Goal: Task Accomplishment & Management: Manage account settings

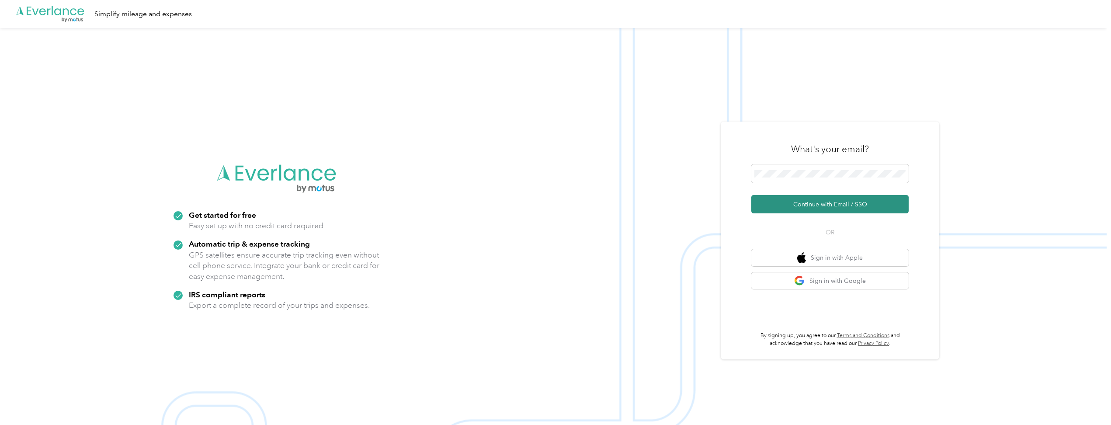
click at [832, 204] on button "Continue with Email / SSO" at bounding box center [829, 204] width 157 height 18
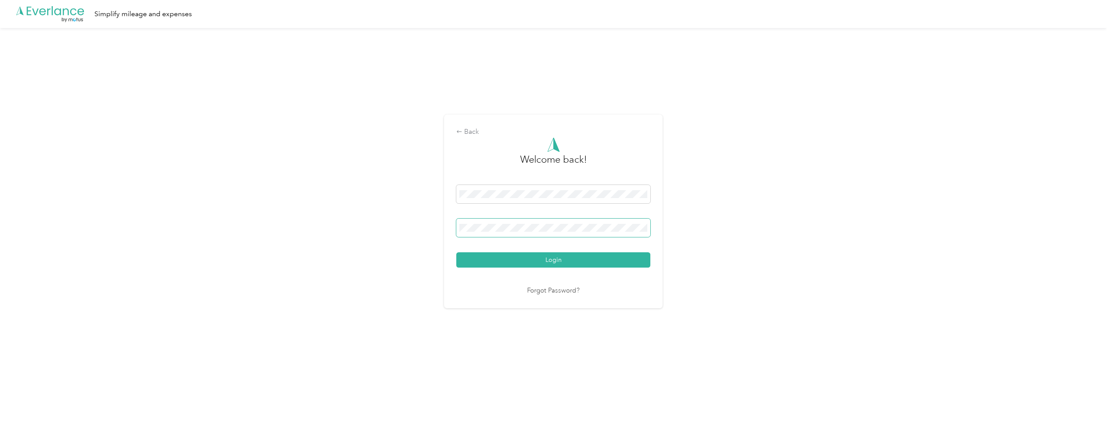
click at [456, 252] on button "Login" at bounding box center [553, 259] width 194 height 15
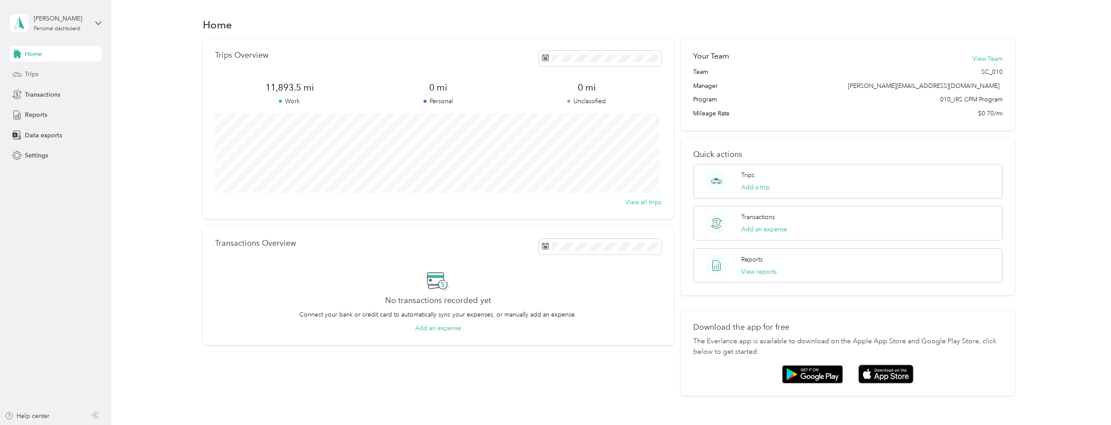
click at [24, 75] on div "Trips" at bounding box center [56, 74] width 92 height 16
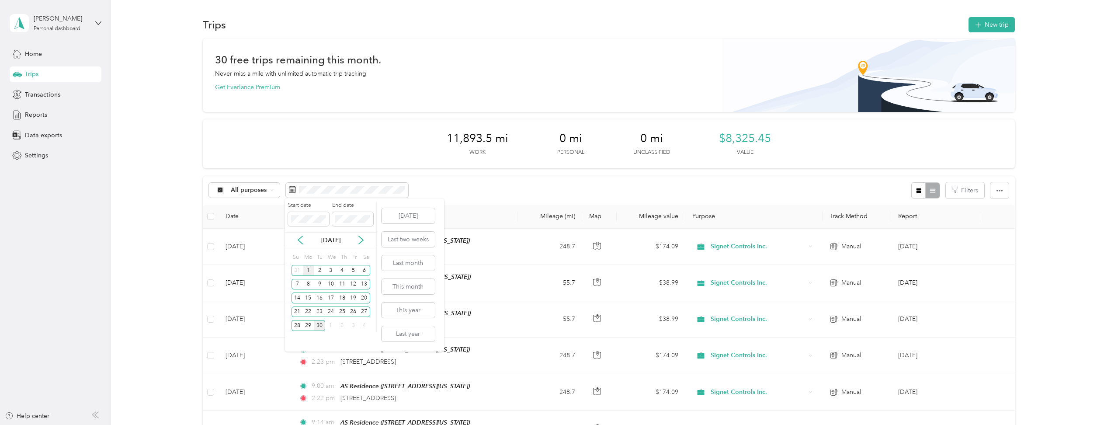
click at [306, 268] on div "1" at bounding box center [308, 270] width 11 height 11
click at [319, 324] on div "30" at bounding box center [319, 325] width 11 height 11
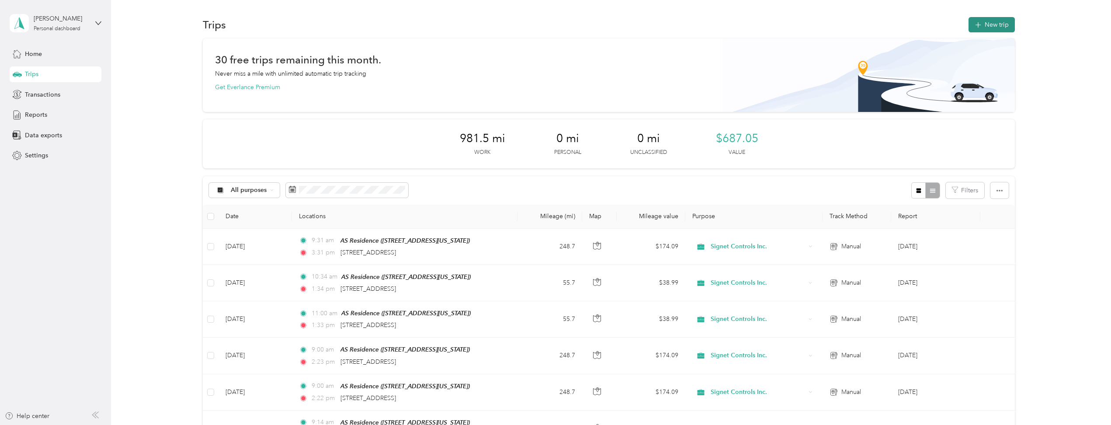
click at [994, 27] on button "New trip" at bounding box center [992, 24] width 46 height 15
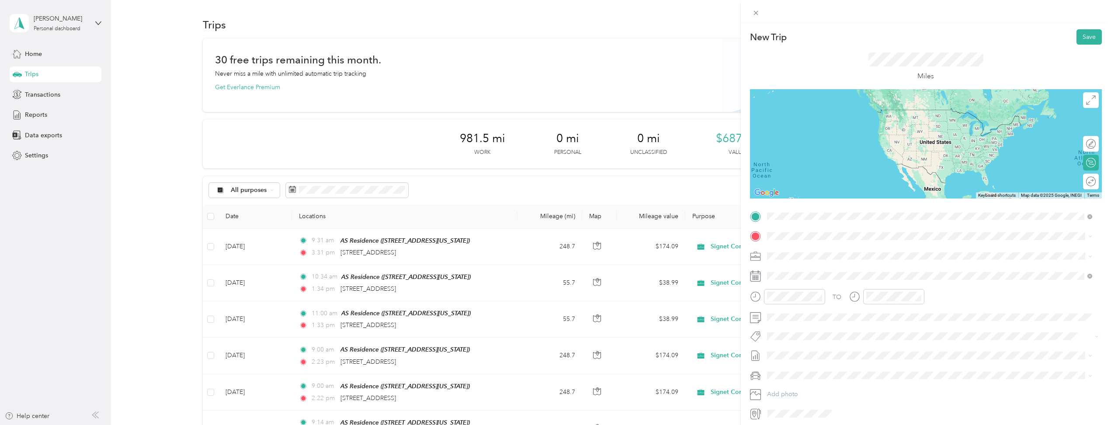
click at [841, 263] on span "[STREET_ADDRESS][US_STATE]" at bounding box center [826, 263] width 87 height 7
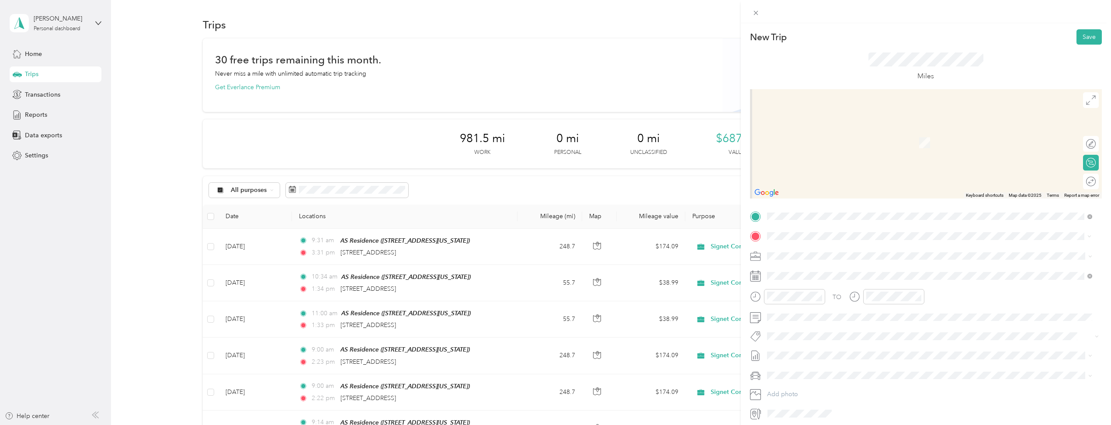
click at [846, 269] on span "[STREET_ADDRESS][US_STATE]" at bounding box center [826, 268] width 87 height 8
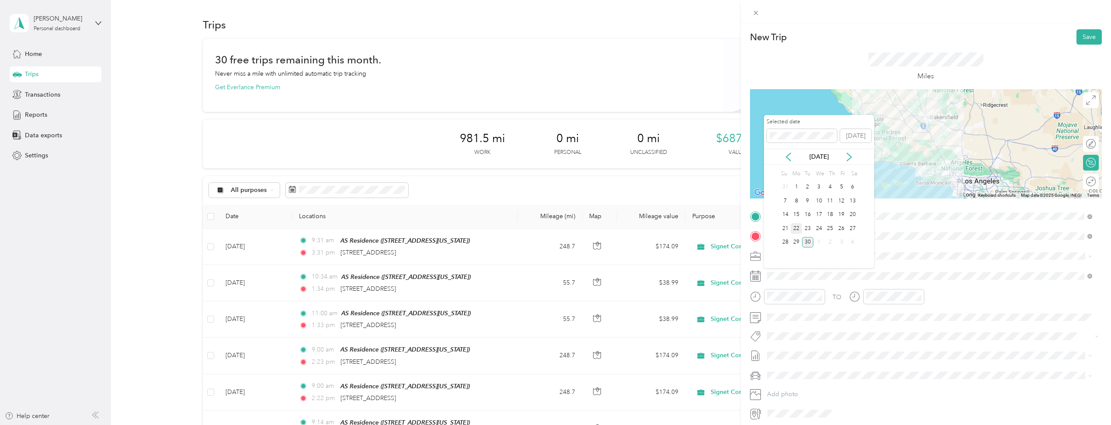
click at [797, 229] on div "22" at bounding box center [796, 228] width 11 height 11
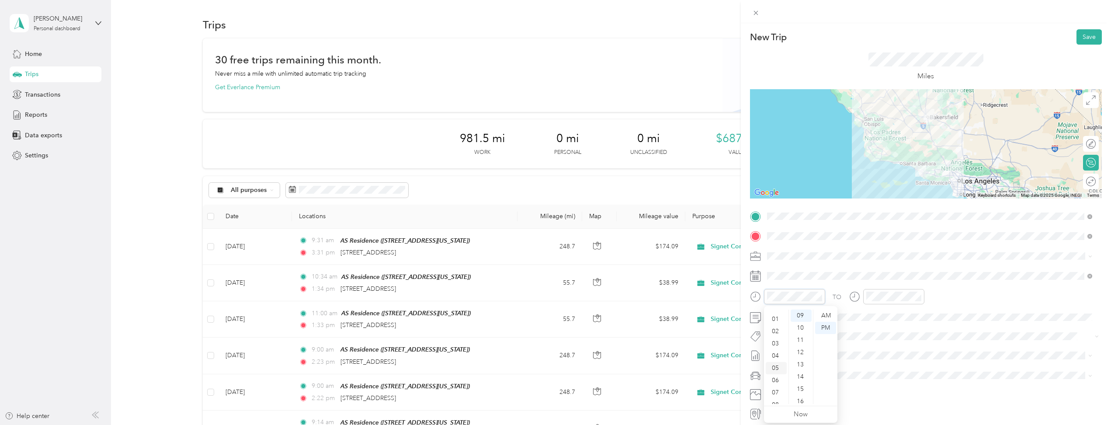
scroll to position [52, 0]
click at [776, 358] on div "08" at bounding box center [776, 361] width 21 height 12
click at [827, 314] on div "AM" at bounding box center [825, 315] width 21 height 12
click at [873, 332] on div "02" at bounding box center [875, 331] width 21 height 12
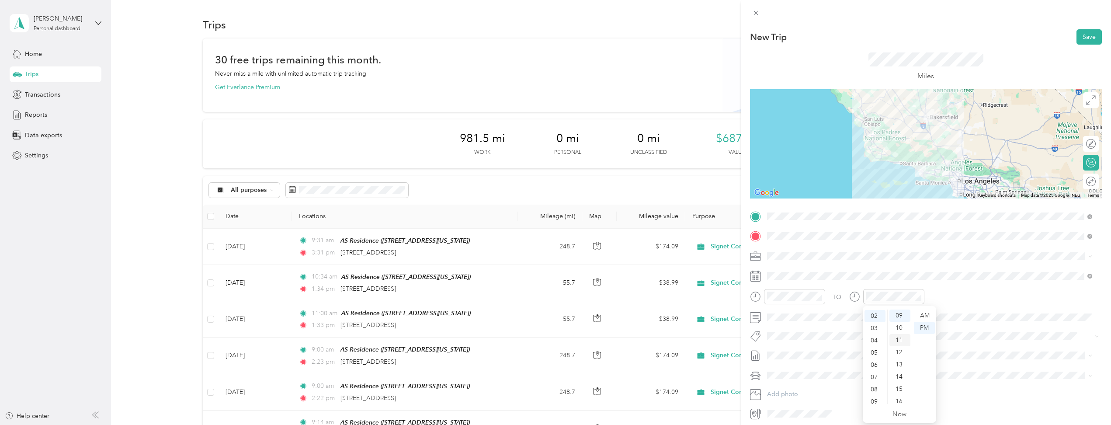
scroll to position [24, 0]
click at [934, 326] on div "PM" at bounding box center [924, 328] width 21 height 12
click at [1042, 295] on div "TO" at bounding box center [926, 299] width 352 height 21
click at [1084, 181] on div "Round trip" at bounding box center [1072, 181] width 45 height 9
click at [1084, 181] on div at bounding box center [1087, 181] width 18 height 9
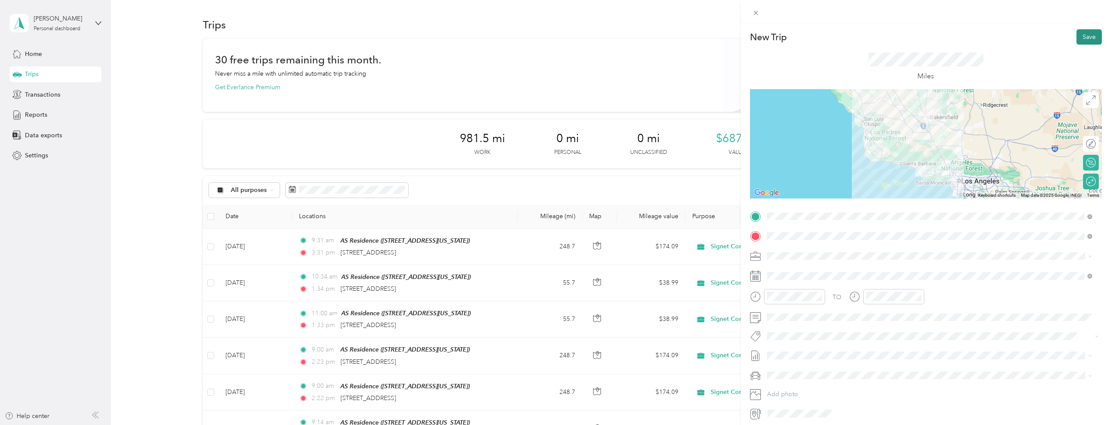
click at [1087, 37] on button "Save" at bounding box center [1089, 36] width 25 height 15
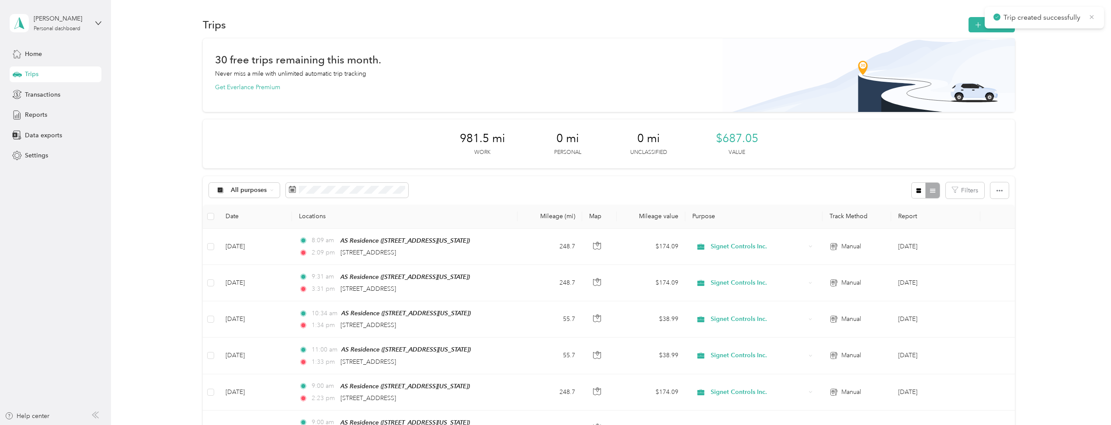
click at [1093, 16] on icon at bounding box center [1091, 17] width 7 height 8
click at [988, 25] on button "New trip" at bounding box center [992, 24] width 46 height 15
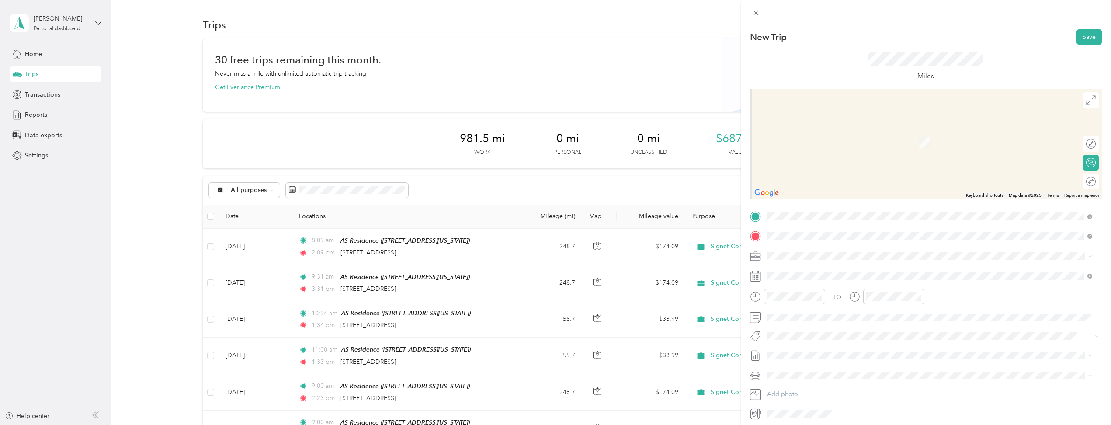
click at [853, 341] on div "TEAM SCC22-242 (PM-373) [STREET_ADDRESS][US_STATE]" at bounding box center [829, 338] width 93 height 21
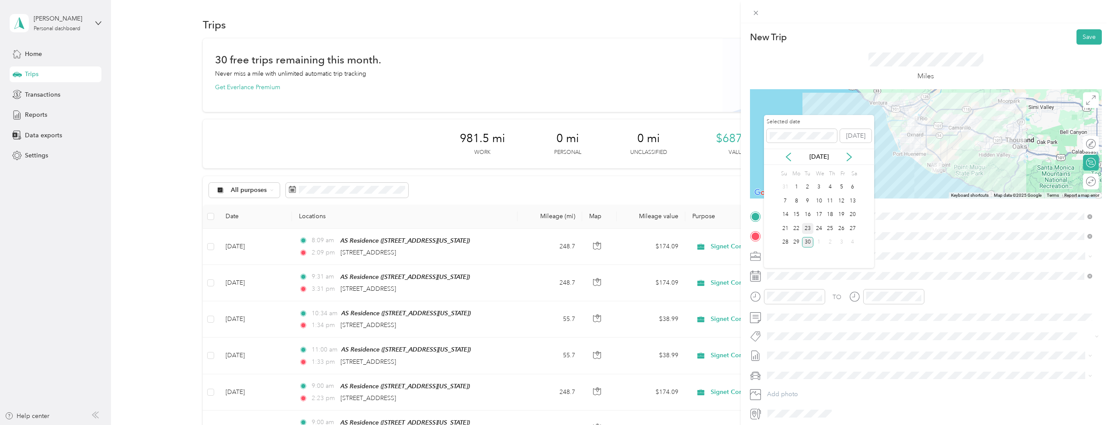
click at [808, 228] on div "23" at bounding box center [807, 228] width 11 height 11
click at [806, 229] on div "23" at bounding box center [807, 228] width 11 height 11
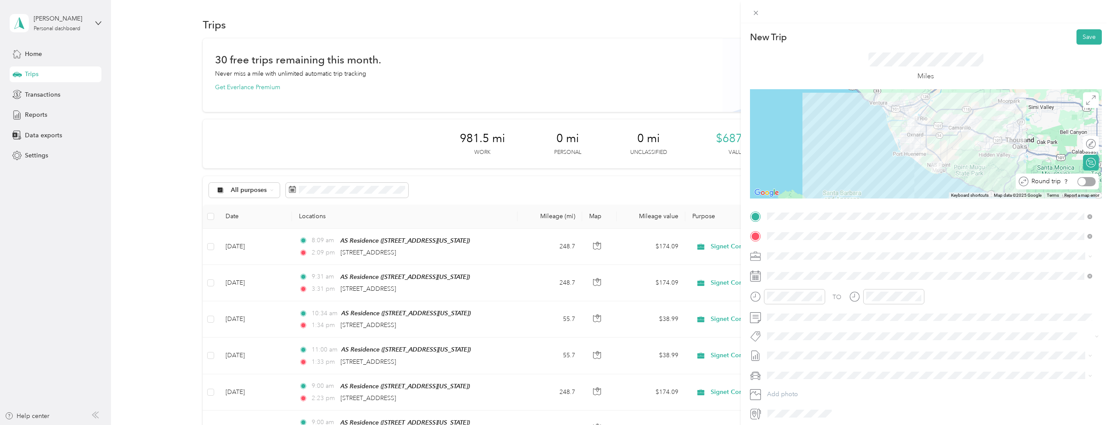
click at [1087, 181] on div at bounding box center [1087, 181] width 18 height 9
click at [773, 382] on div "09" at bounding box center [776, 382] width 21 height 12
click at [803, 314] on div "00" at bounding box center [801, 315] width 21 height 12
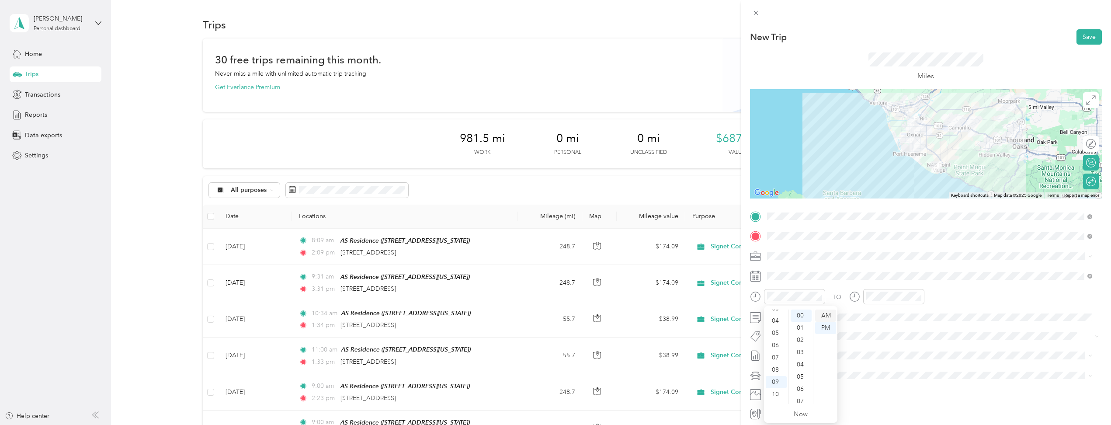
click at [825, 315] on div "AM" at bounding box center [825, 315] width 21 height 12
click at [871, 400] on div "11" at bounding box center [875, 398] width 21 height 12
click at [922, 317] on div "AM" at bounding box center [924, 315] width 21 height 12
click at [974, 292] on div "TO" at bounding box center [926, 299] width 352 height 21
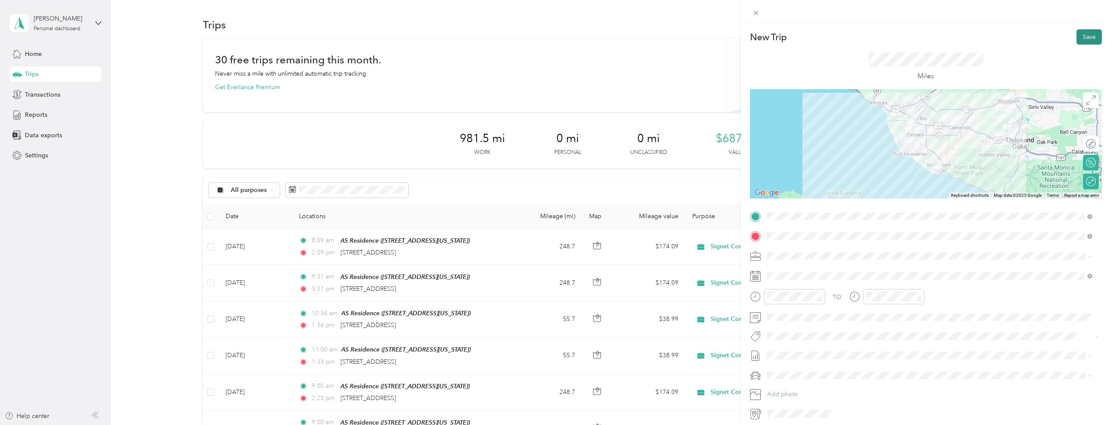
click at [1084, 34] on button "Save" at bounding box center [1089, 36] width 25 height 15
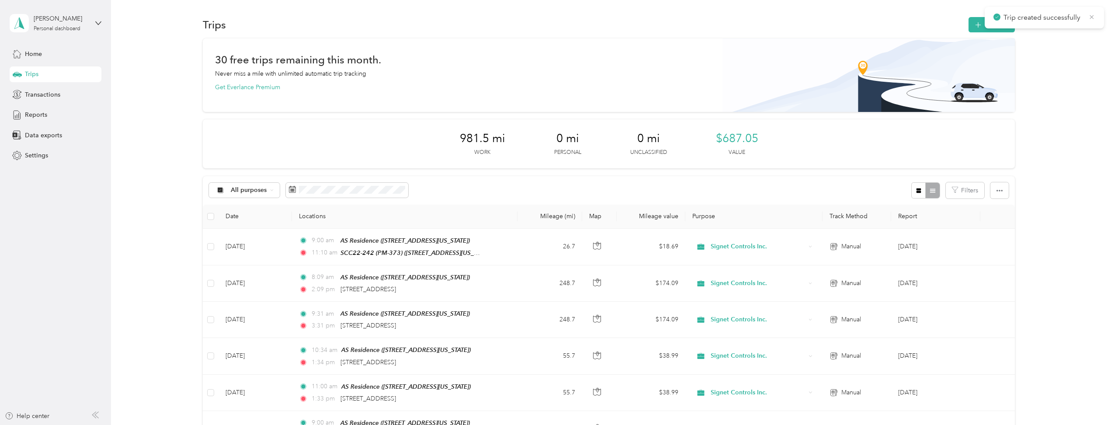
click at [1095, 16] on icon at bounding box center [1091, 17] width 7 height 8
click at [992, 24] on button "New trip" at bounding box center [992, 24] width 46 height 15
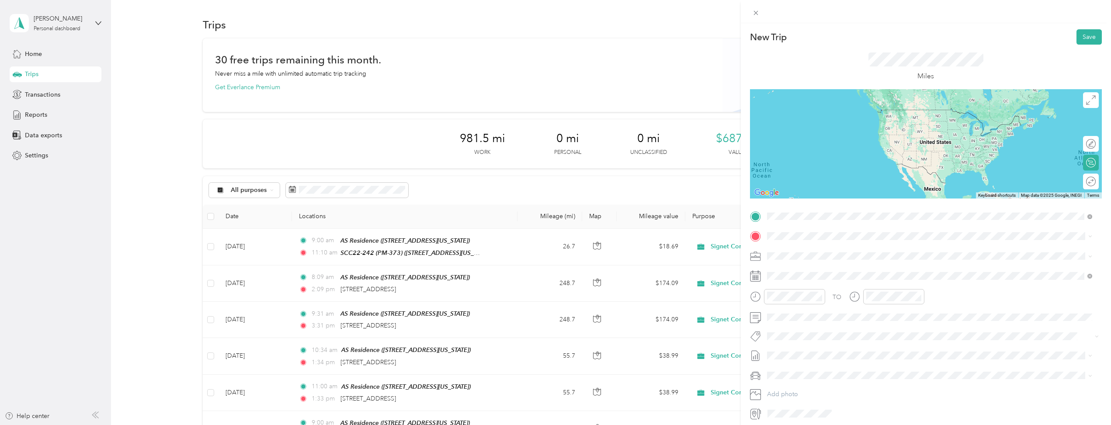
click at [840, 255] on div "TEAM AS Residence" at bounding box center [826, 252] width 87 height 11
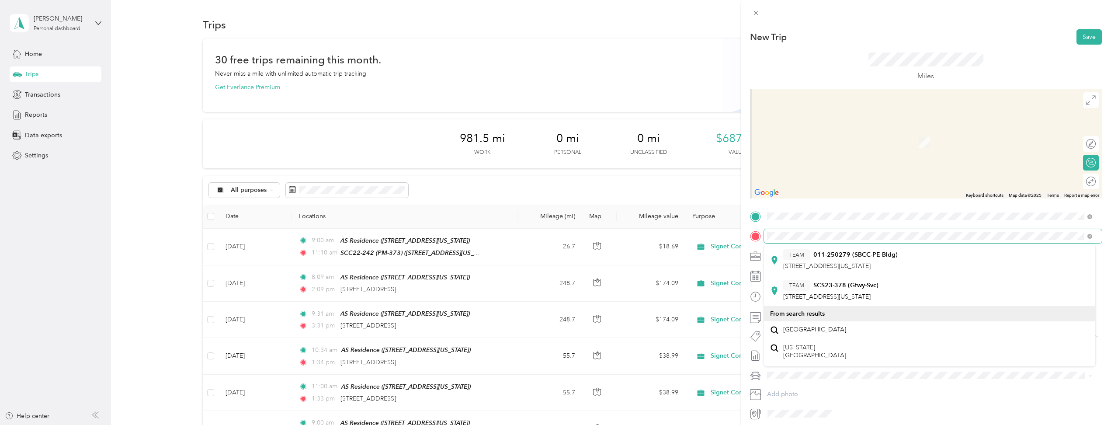
scroll to position [44, 0]
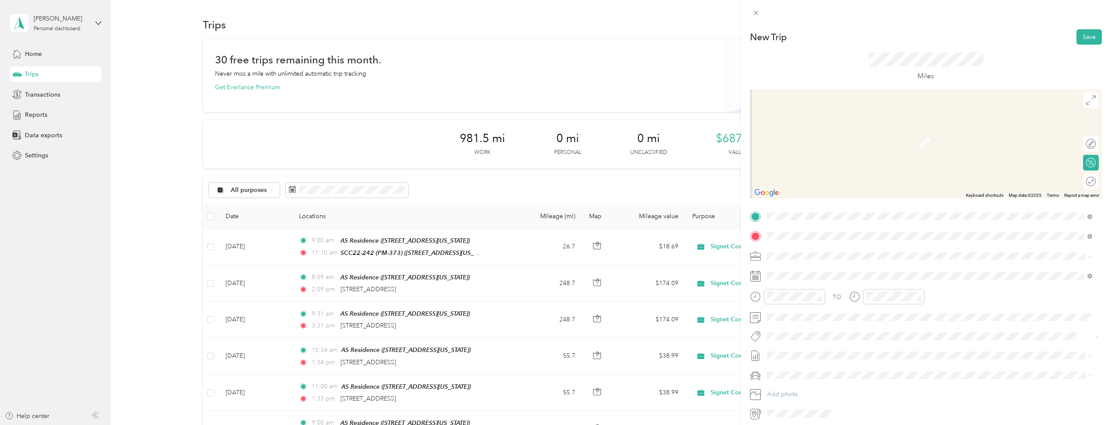
click at [843, 269] on span "[GEOGRAPHIC_DATA], [US_STATE], [GEOGRAPHIC_DATA]" at bounding box center [865, 270] width 165 height 7
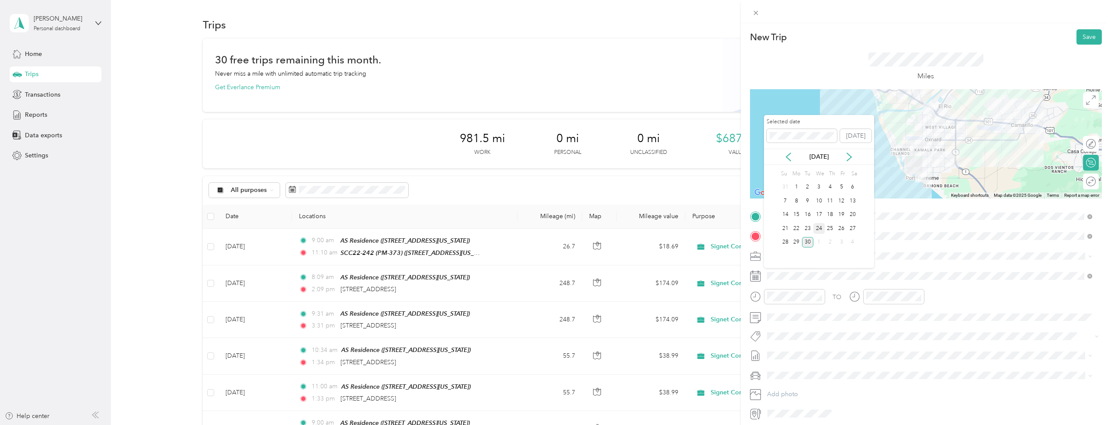
click at [824, 227] on div "24" at bounding box center [819, 228] width 11 height 11
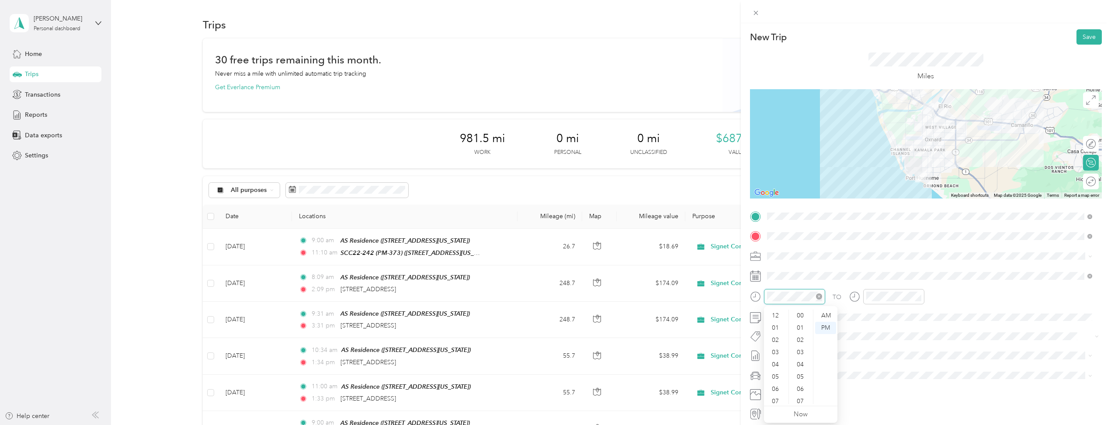
scroll to position [52, 0]
click at [775, 361] on div "08" at bounding box center [776, 361] width 21 height 12
click at [799, 313] on div "00" at bounding box center [801, 315] width 21 height 12
click at [829, 314] on div "AM" at bounding box center [825, 315] width 21 height 12
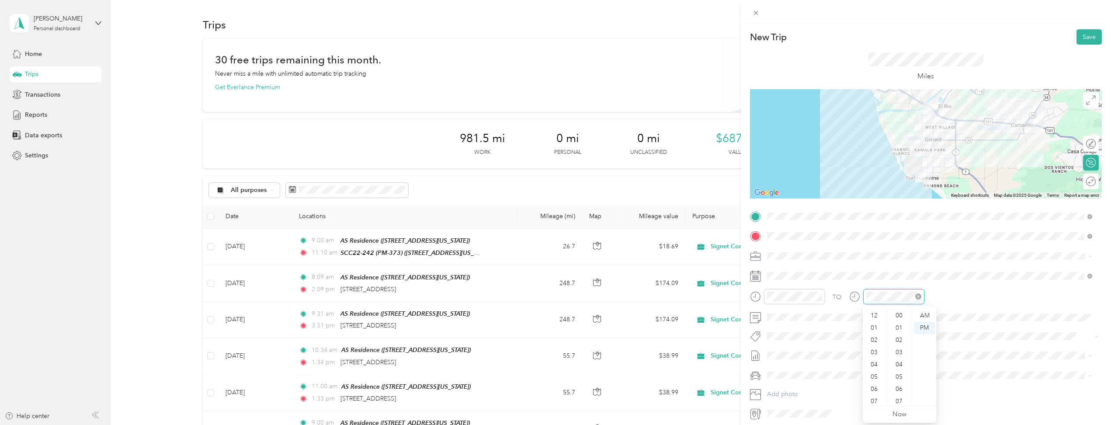
scroll to position [52, 0]
click at [875, 372] on div "09" at bounding box center [875, 373] width 21 height 12
click at [925, 316] on div "AM" at bounding box center [924, 315] width 21 height 12
click at [1031, 292] on div "TO" at bounding box center [926, 299] width 352 height 21
click at [1084, 181] on div at bounding box center [1086, 181] width 17 height 9
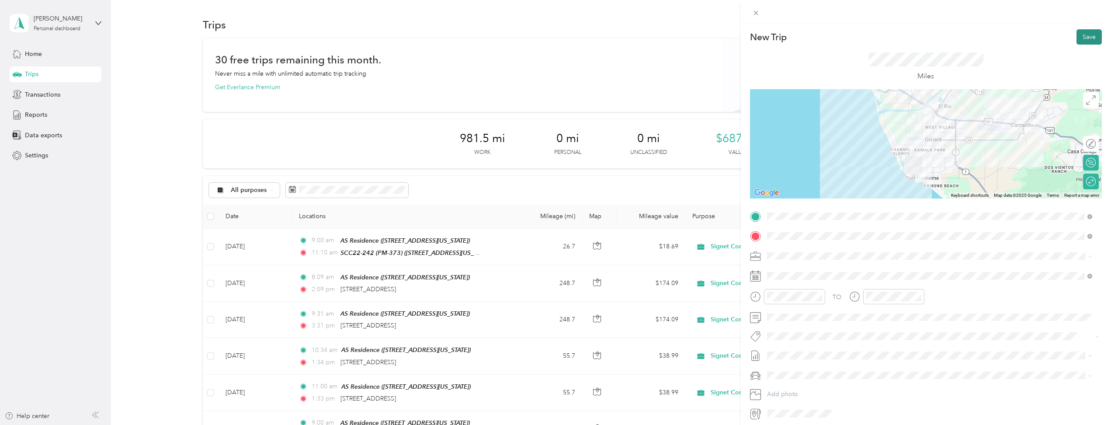
click at [1080, 35] on button "Save" at bounding box center [1089, 36] width 25 height 15
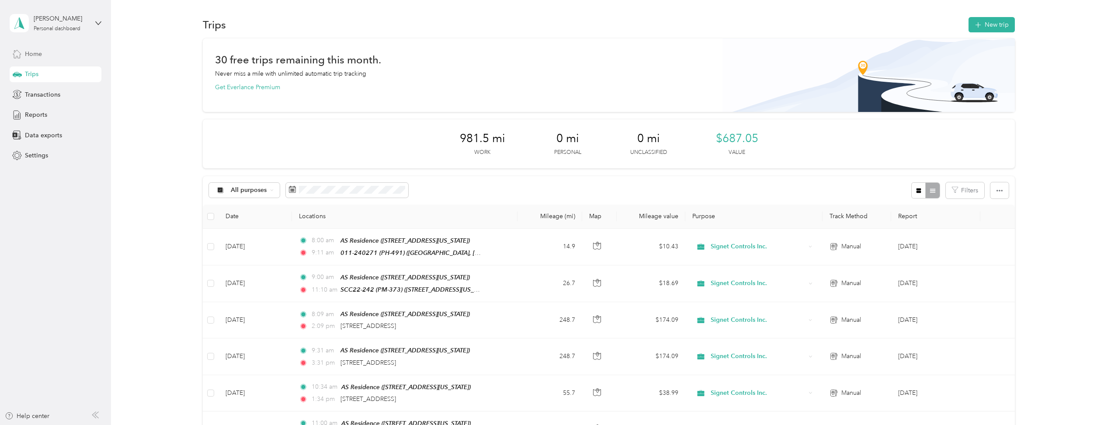
click at [42, 53] on div "Home" at bounding box center [56, 54] width 92 height 16
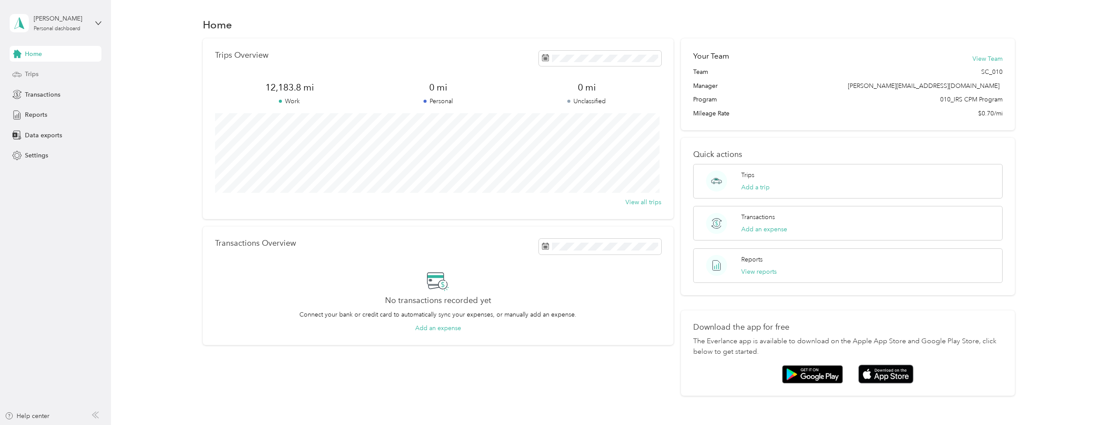
click at [28, 73] on span "Trips" at bounding box center [32, 74] width 14 height 9
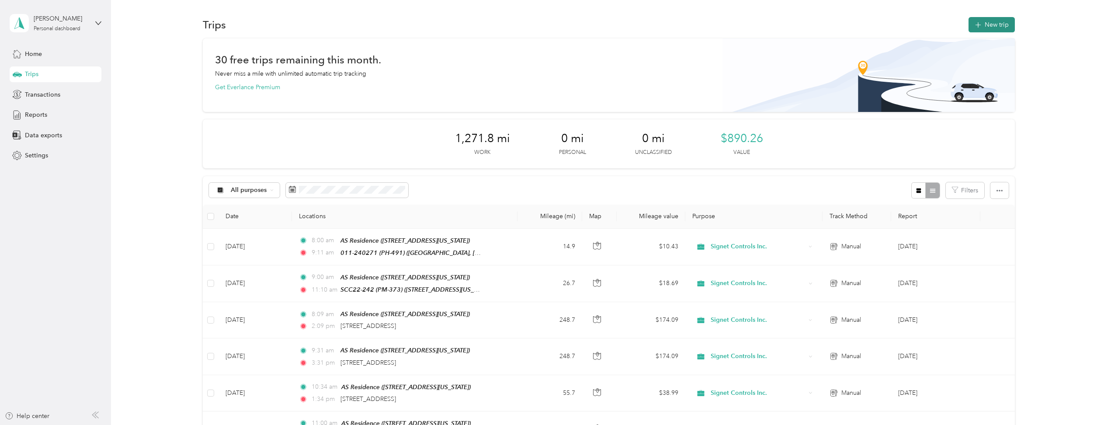
click at [991, 23] on button "New trip" at bounding box center [992, 24] width 46 height 15
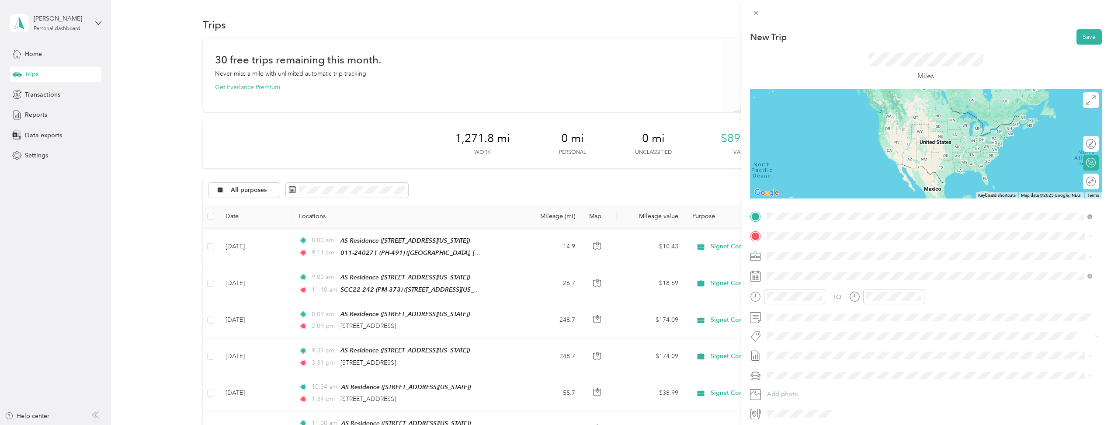
click at [837, 260] on span "[STREET_ADDRESS][US_STATE]" at bounding box center [826, 263] width 87 height 7
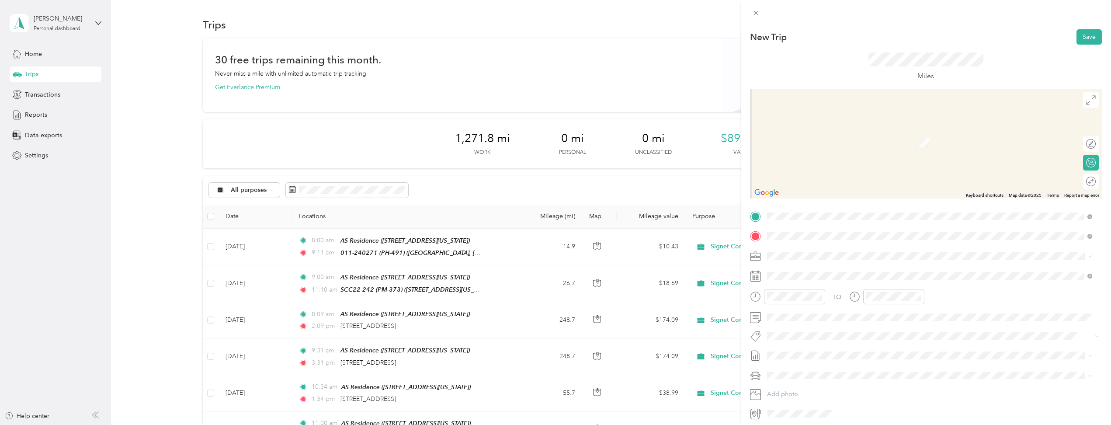
click at [849, 275] on div "TEAM 011-240271 (PH-491) [GEOGRAPHIC_DATA], [US_STATE], [GEOGRAPHIC_DATA]" at bounding box center [865, 277] width 165 height 21
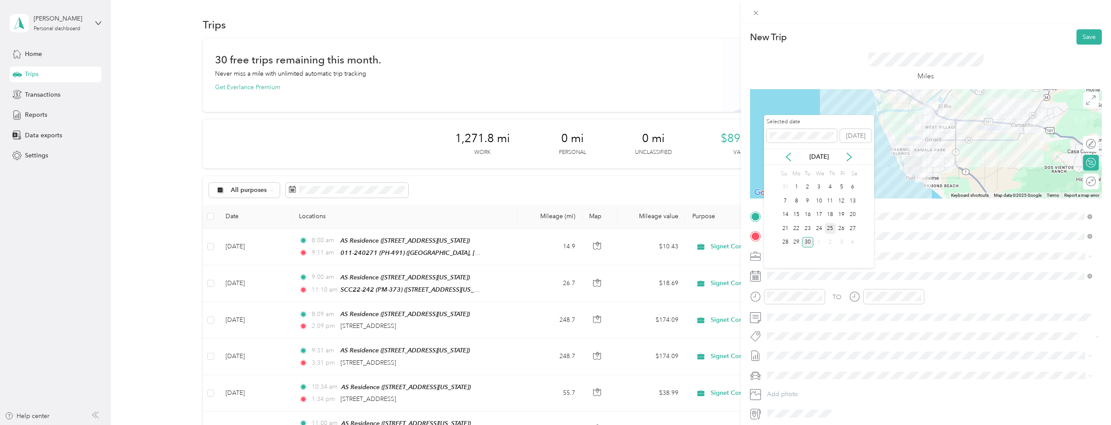
click at [832, 230] on div "25" at bounding box center [830, 228] width 11 height 11
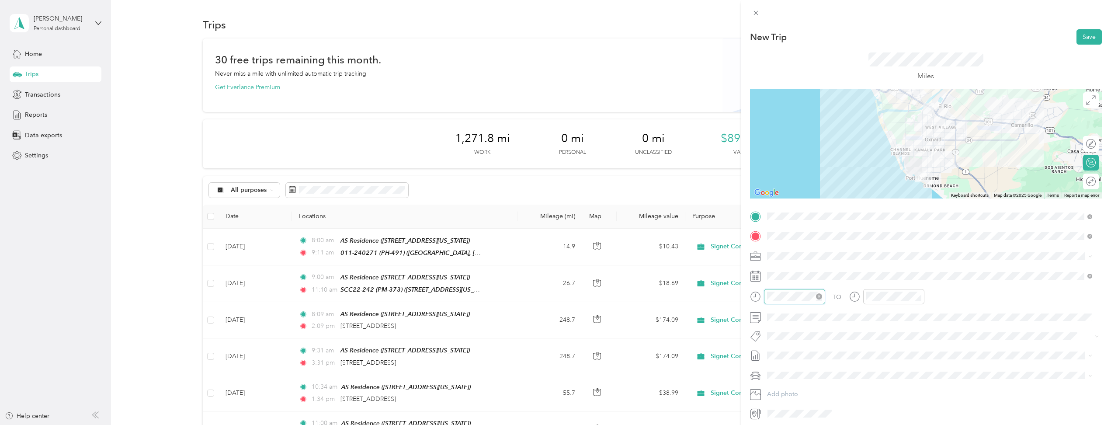
scroll to position [147, 0]
click at [826, 315] on div "AM" at bounding box center [825, 315] width 21 height 12
click at [875, 386] on div "10" at bounding box center [875, 385] width 21 height 12
click at [874, 396] on div "11" at bounding box center [875, 398] width 21 height 12
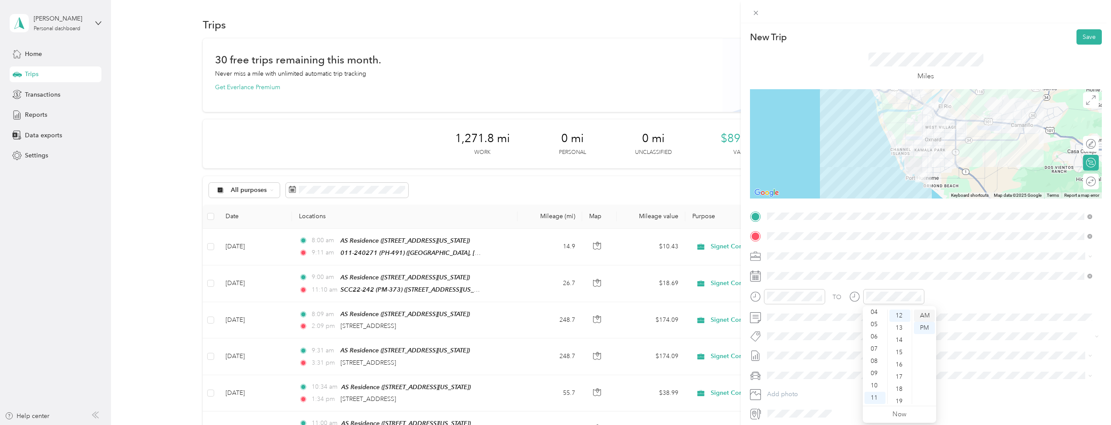
click at [925, 312] on div "AM" at bounding box center [924, 315] width 21 height 12
click at [994, 285] on div "TO Add photo" at bounding box center [926, 314] width 352 height 211
click at [1086, 180] on div at bounding box center [1087, 181] width 18 height 9
click at [1081, 39] on button "Save" at bounding box center [1089, 36] width 25 height 15
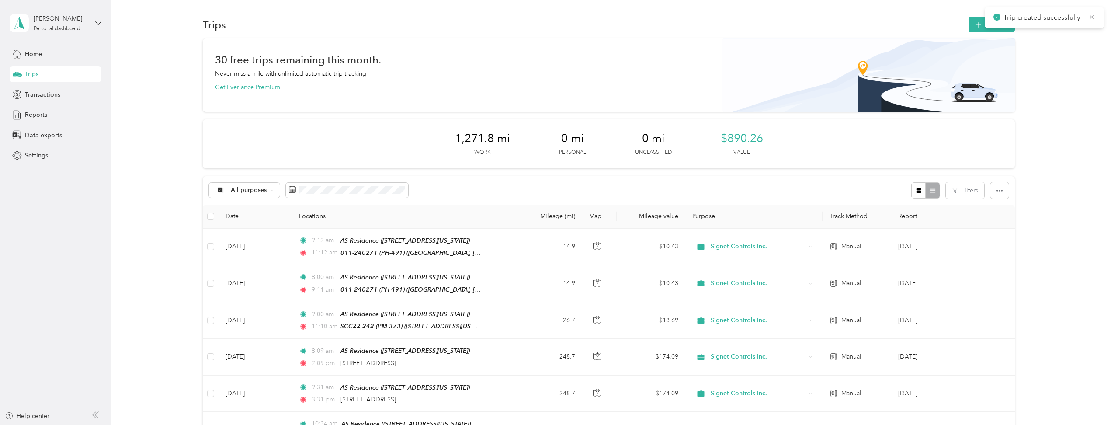
click at [1091, 16] on icon at bounding box center [1092, 17] width 4 height 4
click at [994, 26] on button "New trip" at bounding box center [992, 24] width 46 height 15
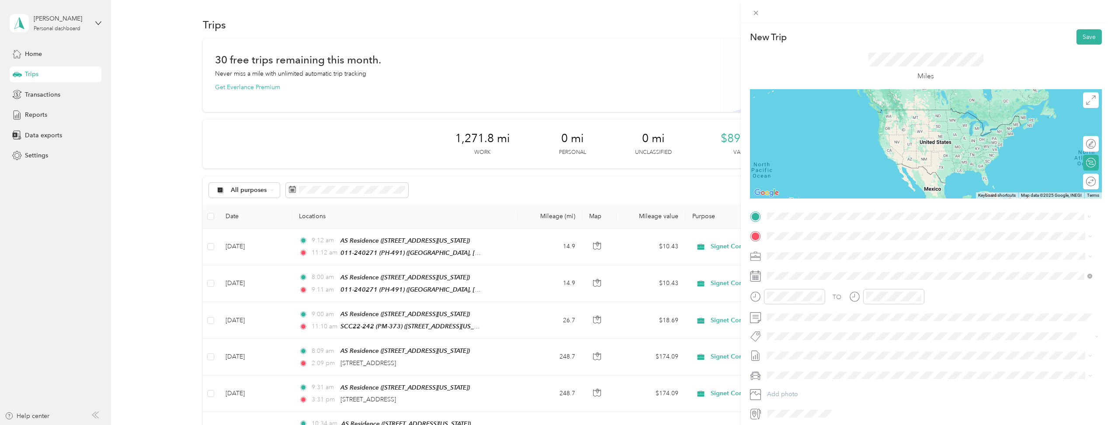
click at [838, 252] on strong "AS Residence" at bounding box center [833, 252] width 39 height 8
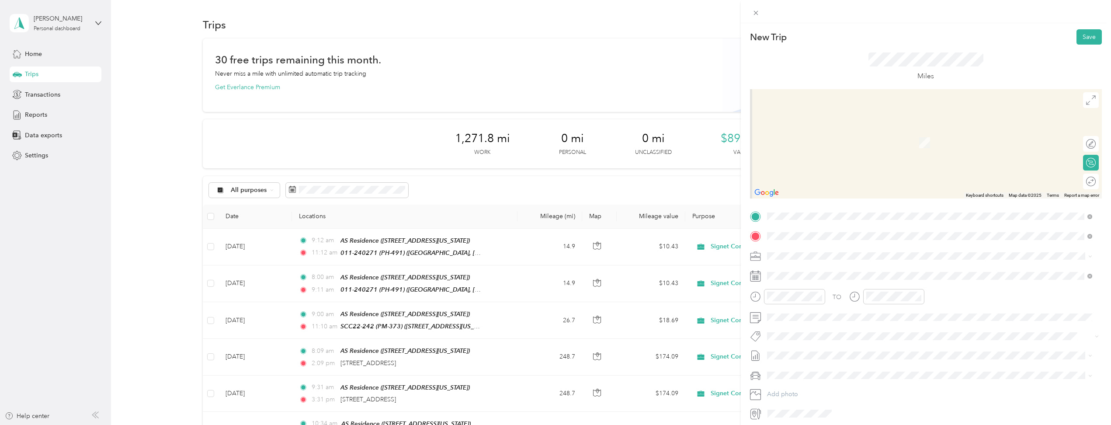
click at [824, 271] on span "[STREET_ADDRESS][US_STATE]" at bounding box center [826, 268] width 87 height 8
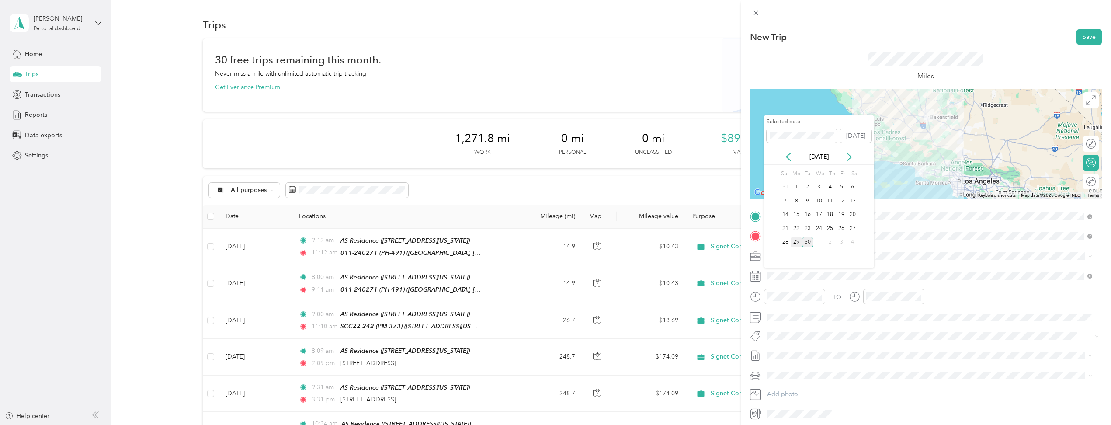
click at [797, 242] on div "29" at bounding box center [796, 242] width 11 height 11
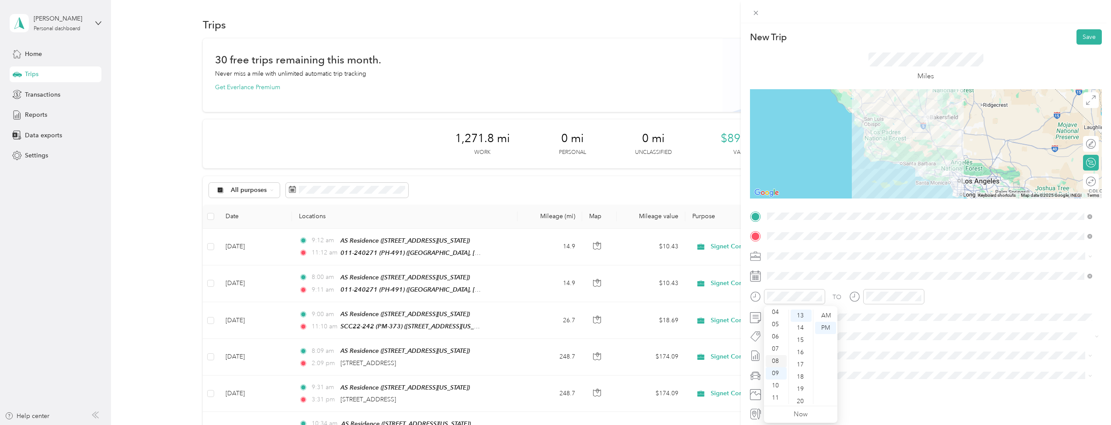
click at [775, 361] on div "08" at bounding box center [776, 361] width 21 height 12
click at [828, 315] on div "AM" at bounding box center [825, 315] width 21 height 12
click at [875, 316] on div "12" at bounding box center [875, 315] width 21 height 12
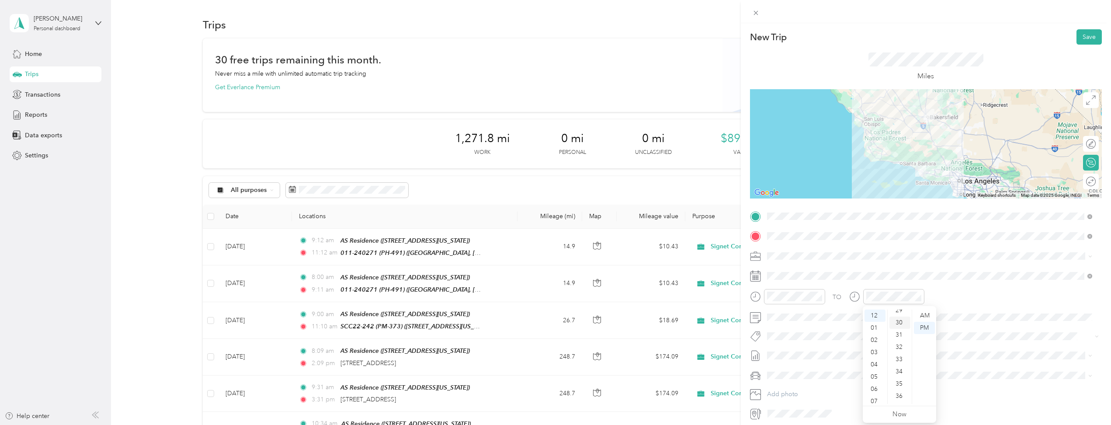
click at [900, 325] on div "30" at bounding box center [900, 322] width 21 height 12
click at [927, 326] on div "PM" at bounding box center [924, 328] width 21 height 12
click at [1106, 184] on div at bounding box center [1106, 181] width 0 height 9
click at [1079, 36] on button "Save" at bounding box center [1089, 36] width 25 height 15
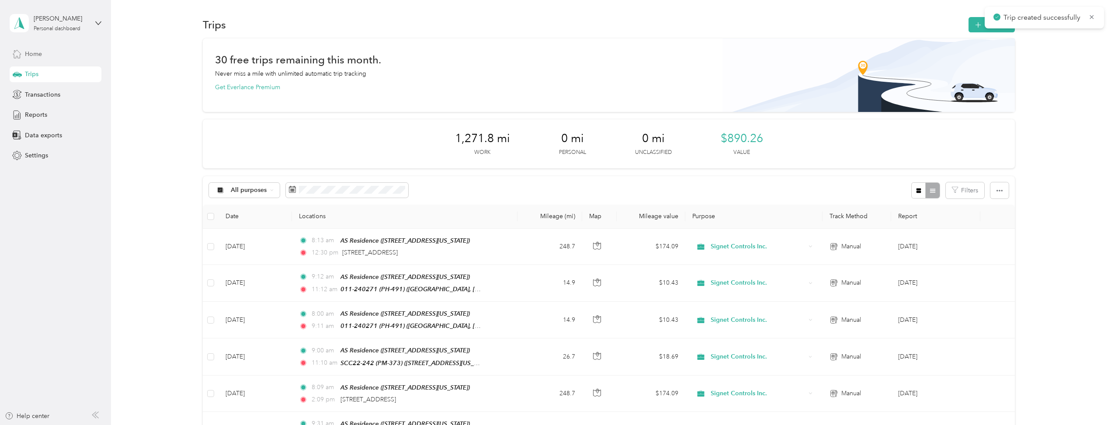
click at [33, 49] on span "Home" at bounding box center [33, 53] width 17 height 9
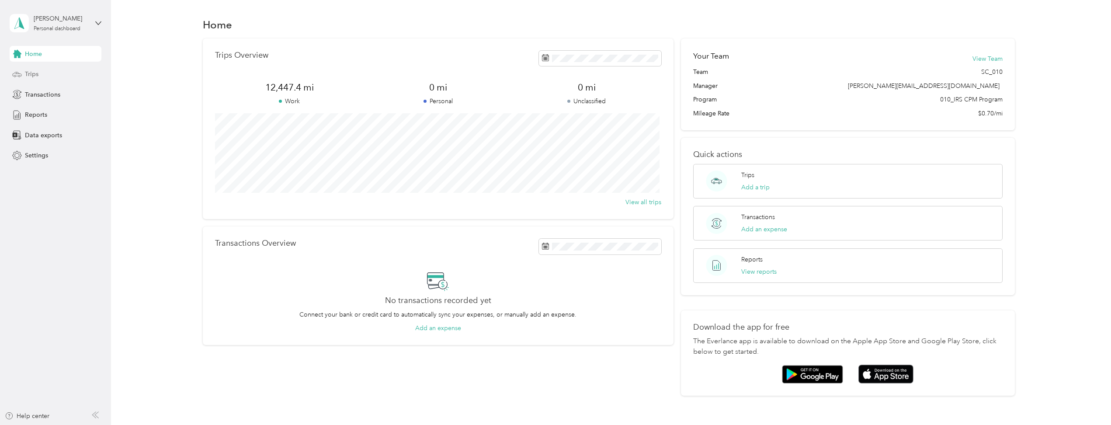
click at [35, 74] on span "Trips" at bounding box center [32, 74] width 14 height 9
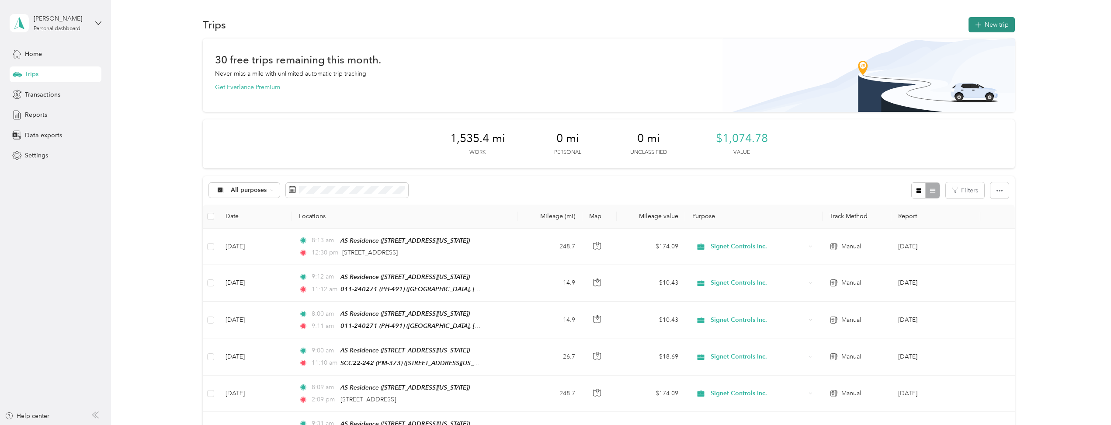
click at [997, 24] on button "New trip" at bounding box center [992, 24] width 46 height 15
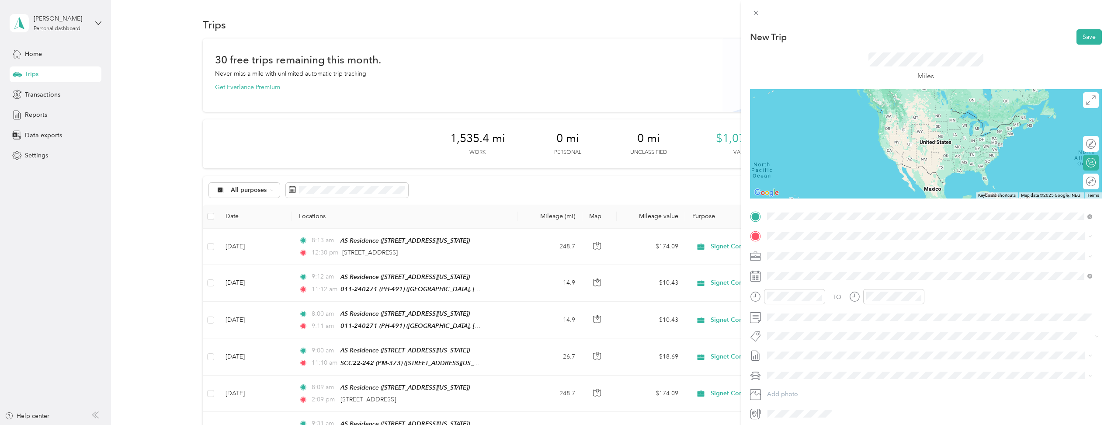
click at [845, 252] on strong "AS Residence" at bounding box center [833, 252] width 39 height 8
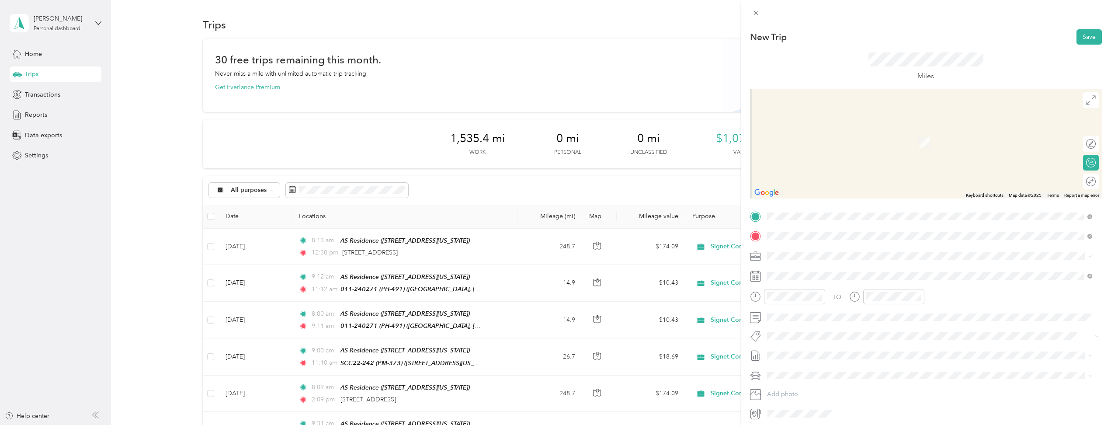
click at [861, 273] on strong "011-240271 (PH-491)" at bounding box center [846, 272] width 65 height 8
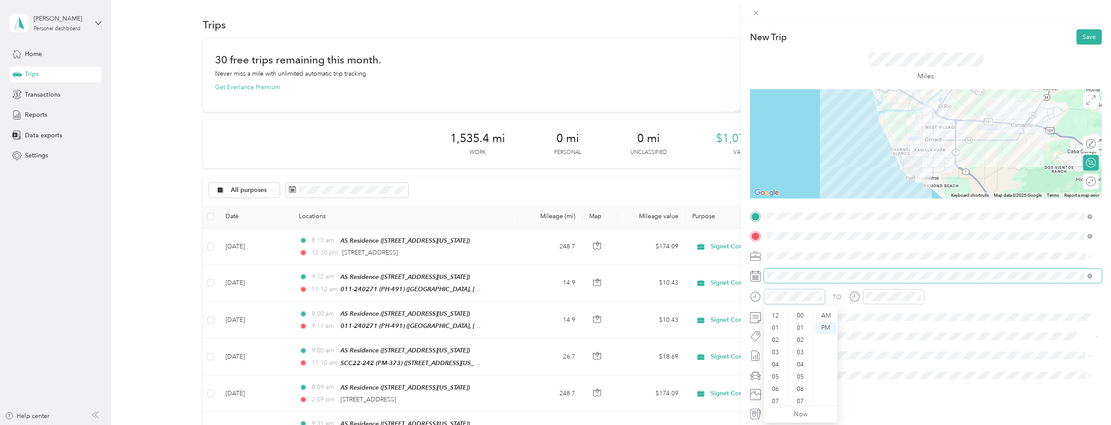
scroll to position [52, 0]
click at [777, 371] on div "09" at bounding box center [776, 373] width 21 height 12
click at [822, 314] on div "AM" at bounding box center [825, 315] width 21 height 12
click at [877, 395] on div "11" at bounding box center [875, 398] width 21 height 12
click at [925, 316] on div "AM" at bounding box center [924, 315] width 21 height 12
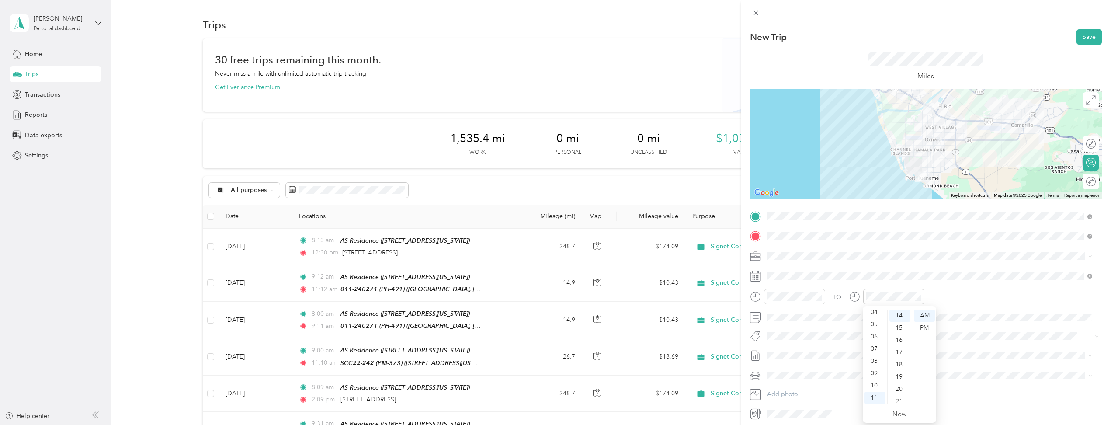
click at [991, 296] on div "TO" at bounding box center [926, 299] width 352 height 21
click at [1084, 184] on div at bounding box center [1087, 181] width 18 height 9
click at [1087, 36] on button "Save" at bounding box center [1089, 36] width 25 height 15
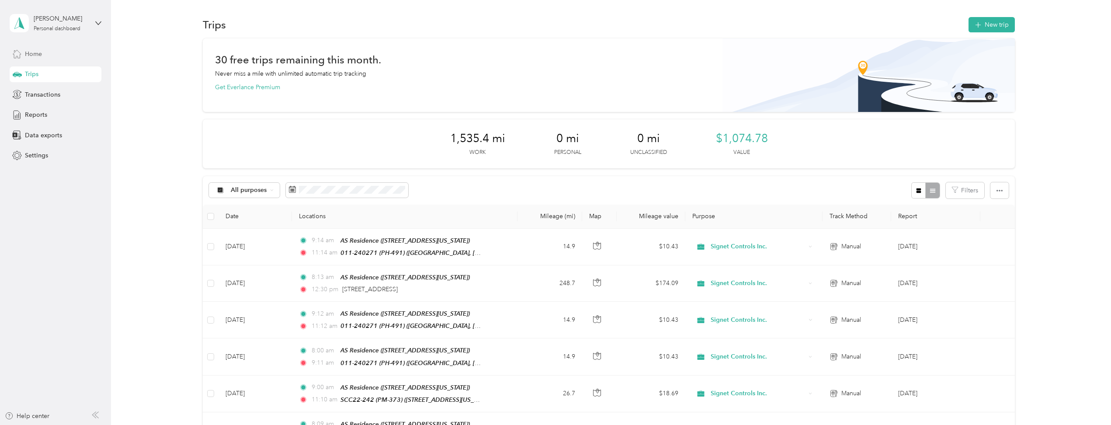
click at [32, 54] on span "Home" at bounding box center [33, 53] width 17 height 9
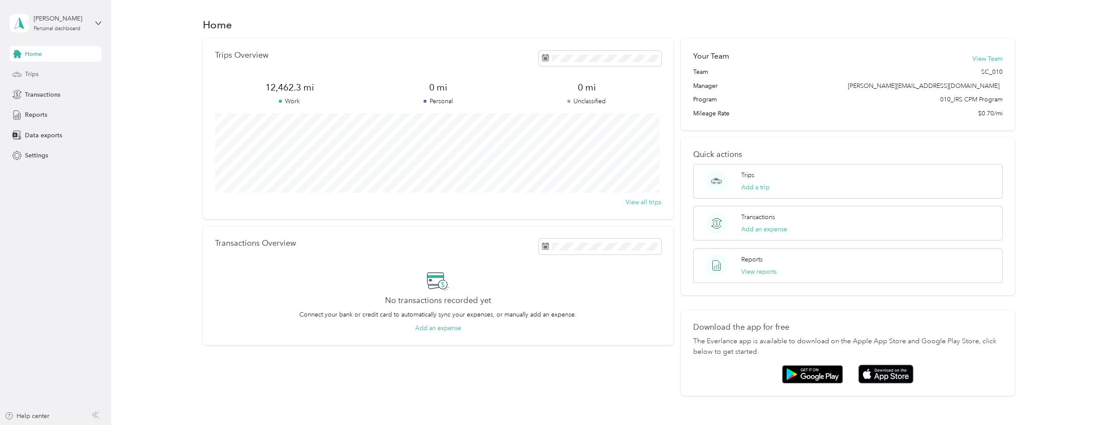
click at [29, 71] on span "Trips" at bounding box center [32, 74] width 14 height 9
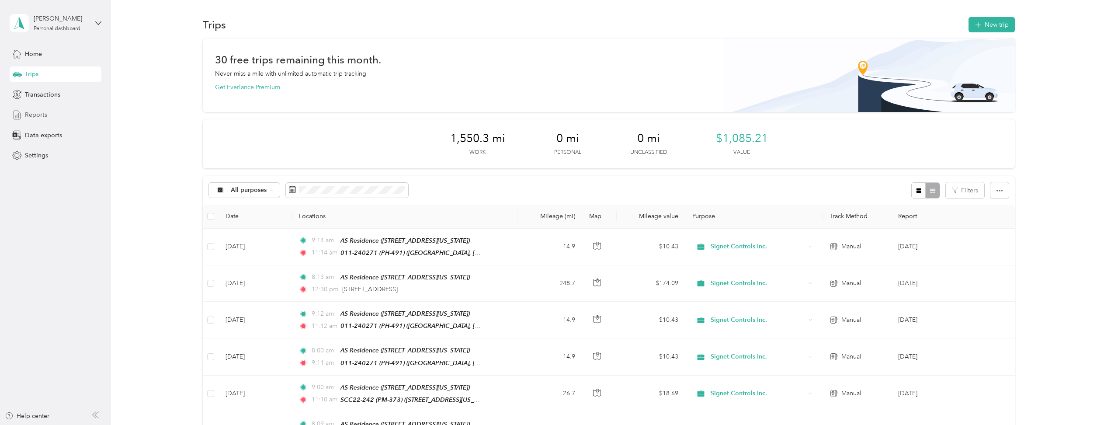
click at [34, 116] on span "Reports" at bounding box center [36, 114] width 22 height 9
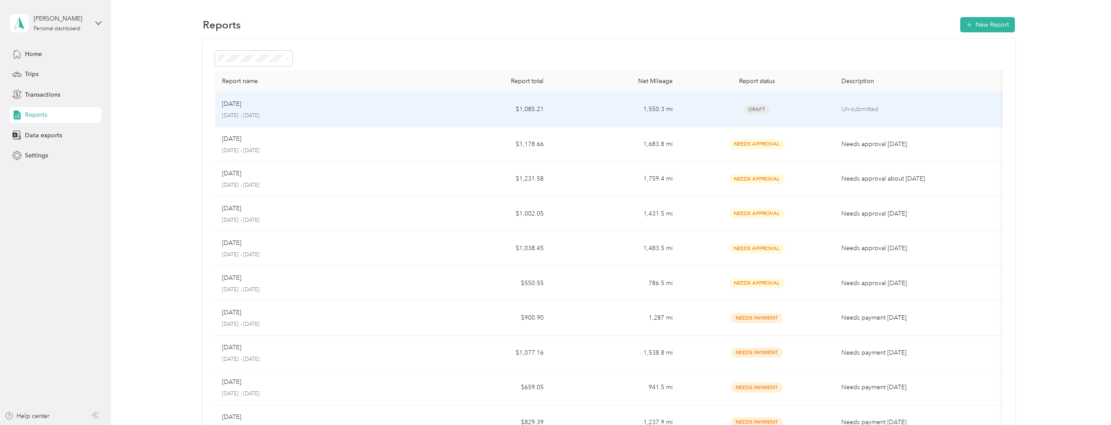
click at [804, 108] on div "Draft" at bounding box center [757, 109] width 141 height 10
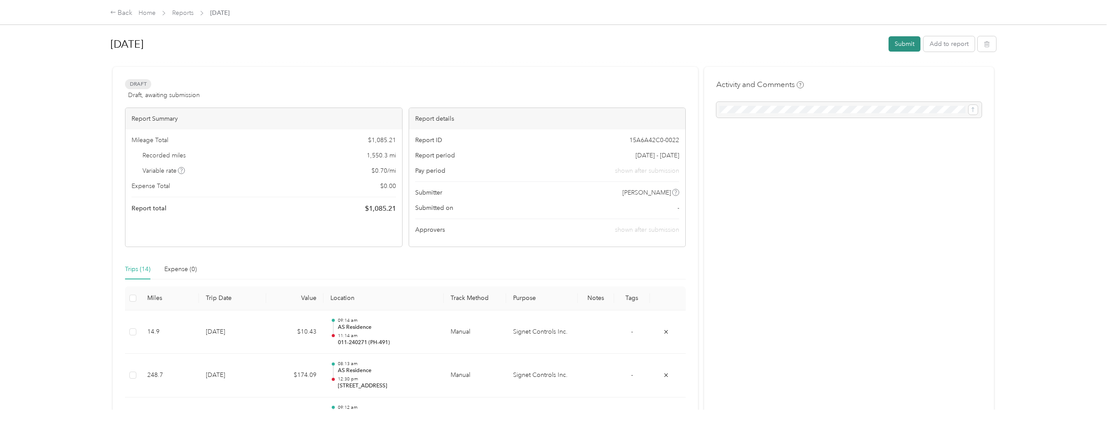
click at [902, 45] on button "Submit" at bounding box center [905, 43] width 32 height 15
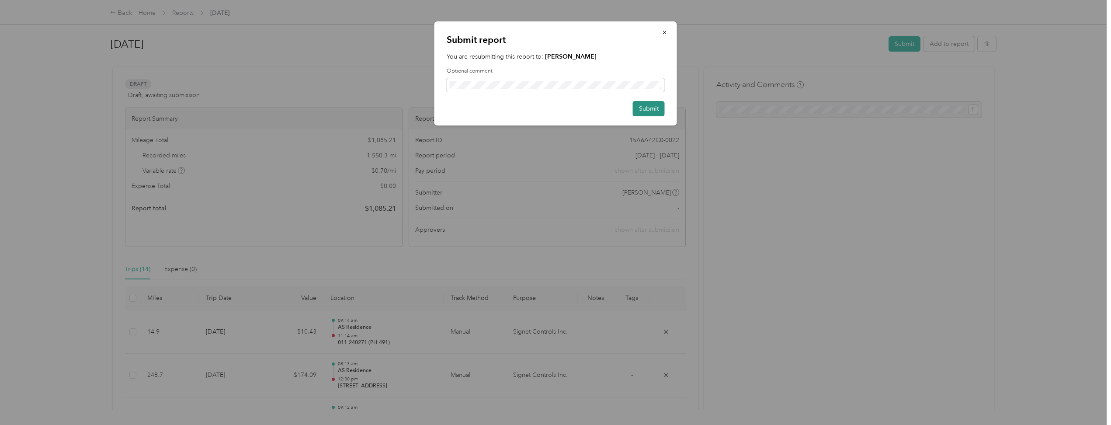
click at [652, 110] on button "Submit" at bounding box center [649, 108] width 32 height 15
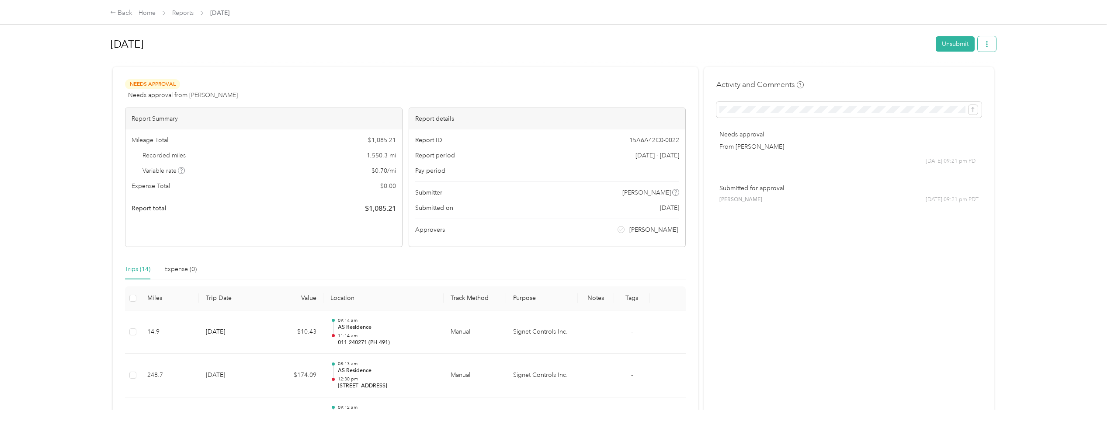
click at [986, 45] on icon "button" at bounding box center [987, 44] width 2 height 6
click at [961, 76] on span "Download" at bounding box center [959, 76] width 29 height 9
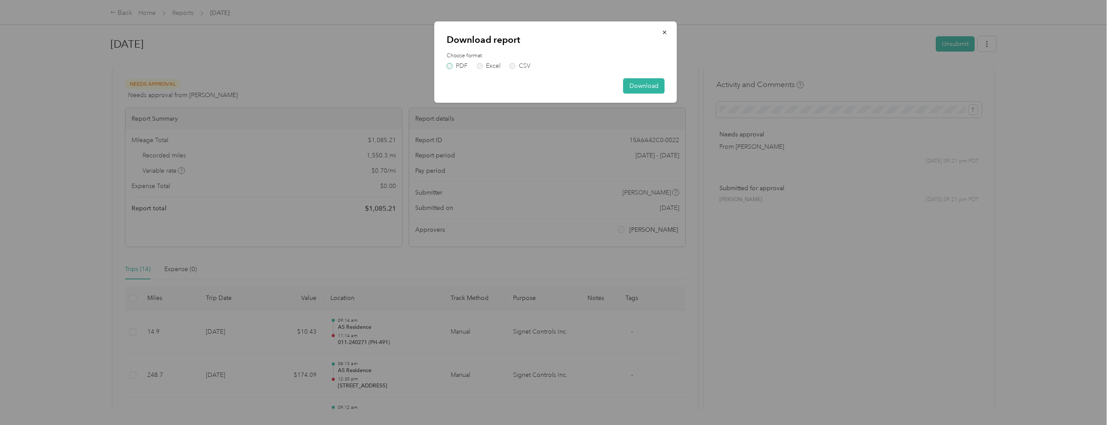
click at [451, 67] on label "PDF" at bounding box center [457, 66] width 21 height 6
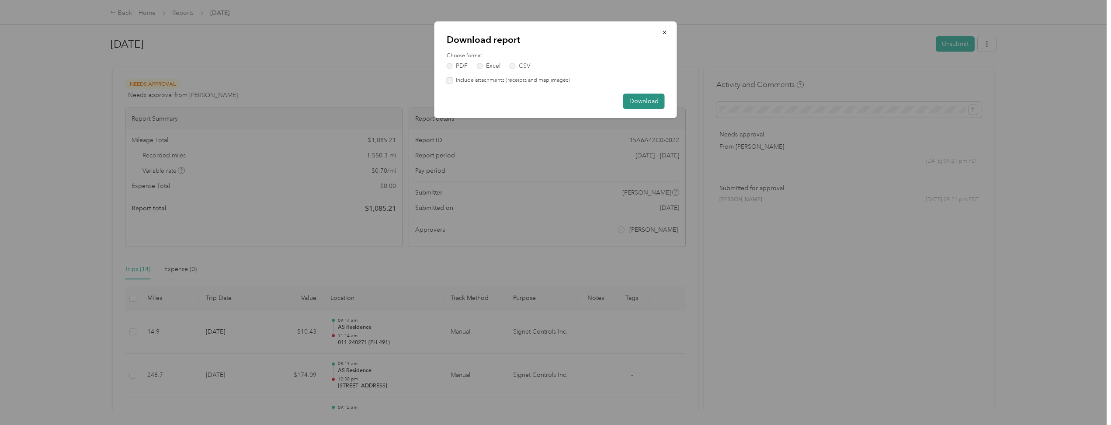
click at [647, 101] on button "Download" at bounding box center [644, 101] width 42 height 15
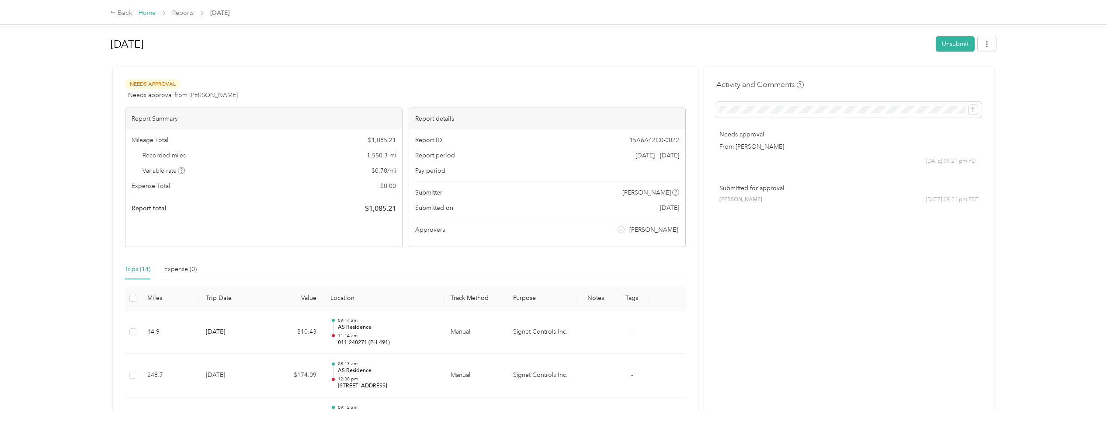
click at [152, 11] on link "Home" at bounding box center [147, 12] width 17 height 7
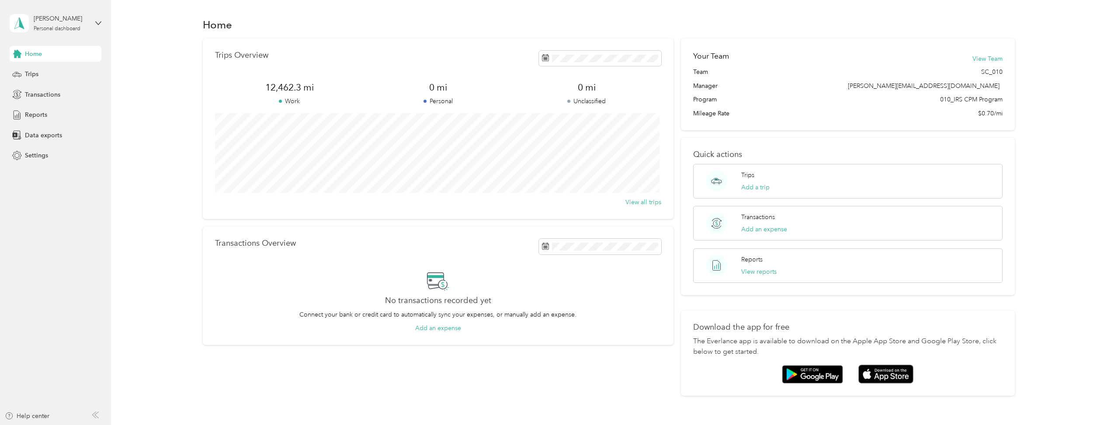
click at [95, 23] on div "[PERSON_NAME] Personal dashboard" at bounding box center [56, 23] width 92 height 31
click at [33, 73] on div "Log out" at bounding box center [34, 71] width 34 height 9
